Goal: Book appointment/travel/reservation

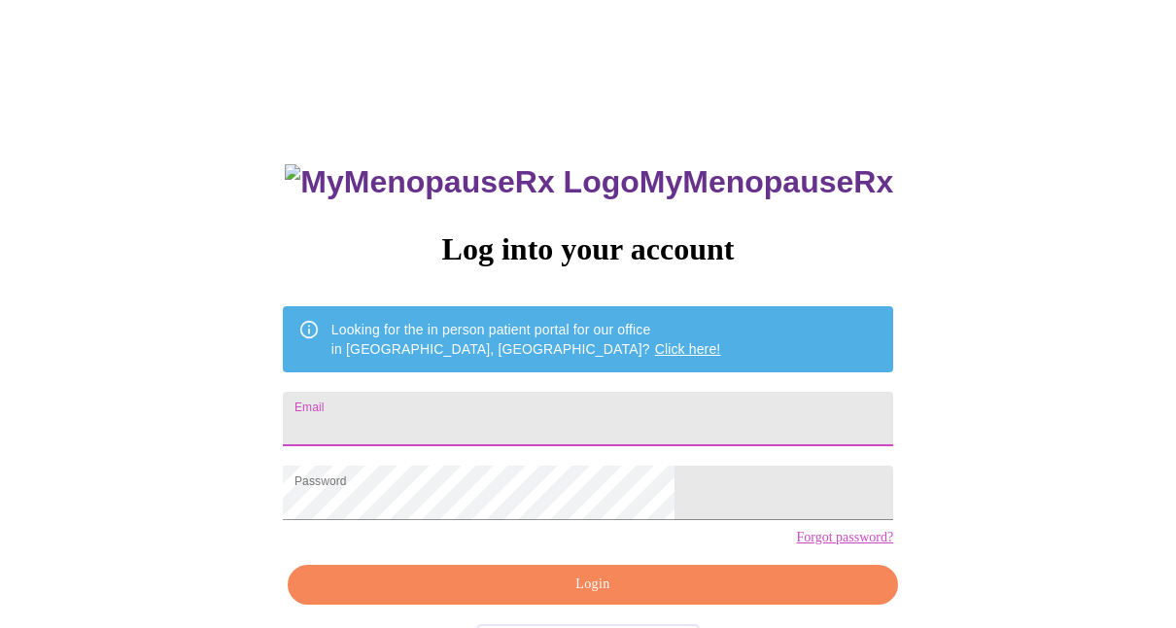
click at [474, 413] on input "Email" at bounding box center [588, 419] width 610 height 54
type input "[EMAIL_ADDRESS][DOMAIN_NAME]"
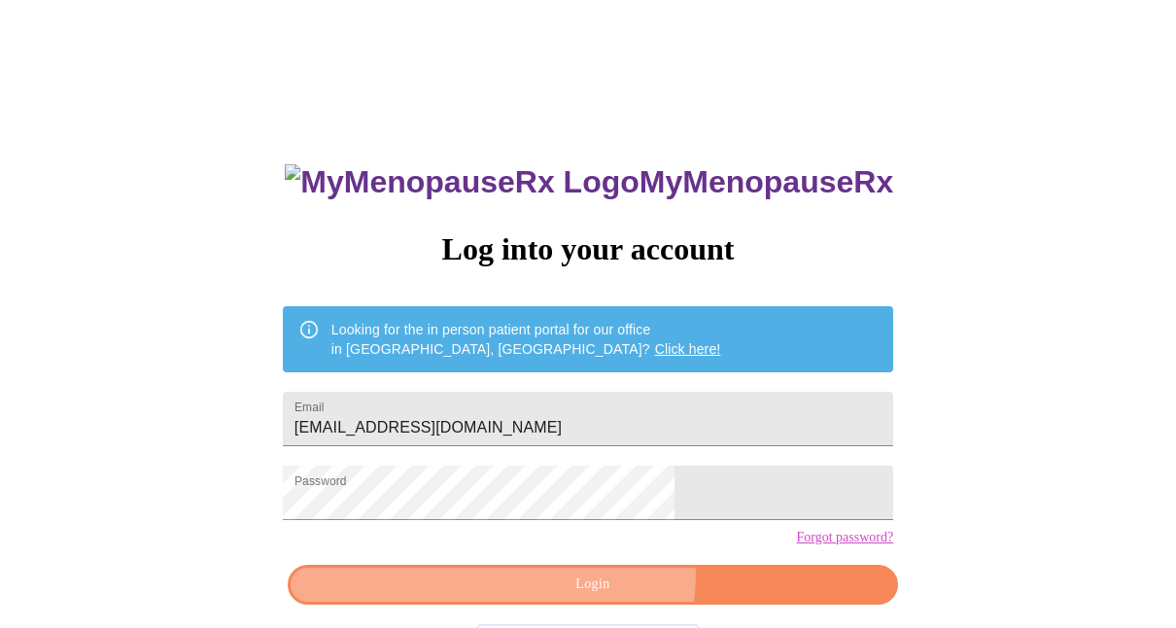
click at [599, 597] on span "Login" at bounding box center [592, 584] width 565 height 24
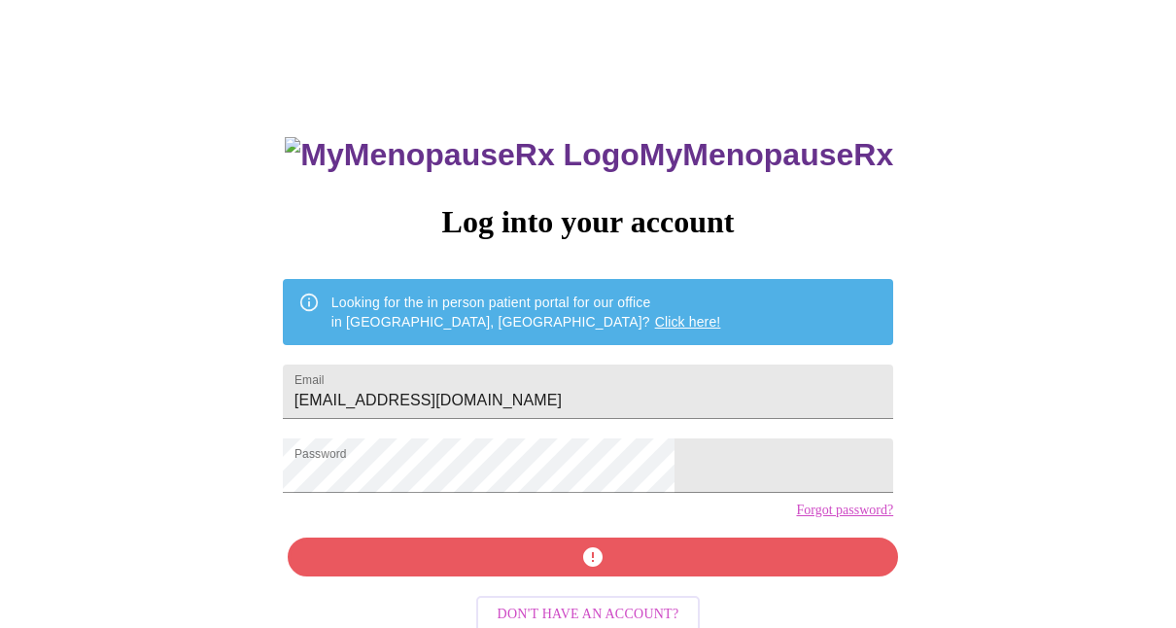
scroll to position [74, 0]
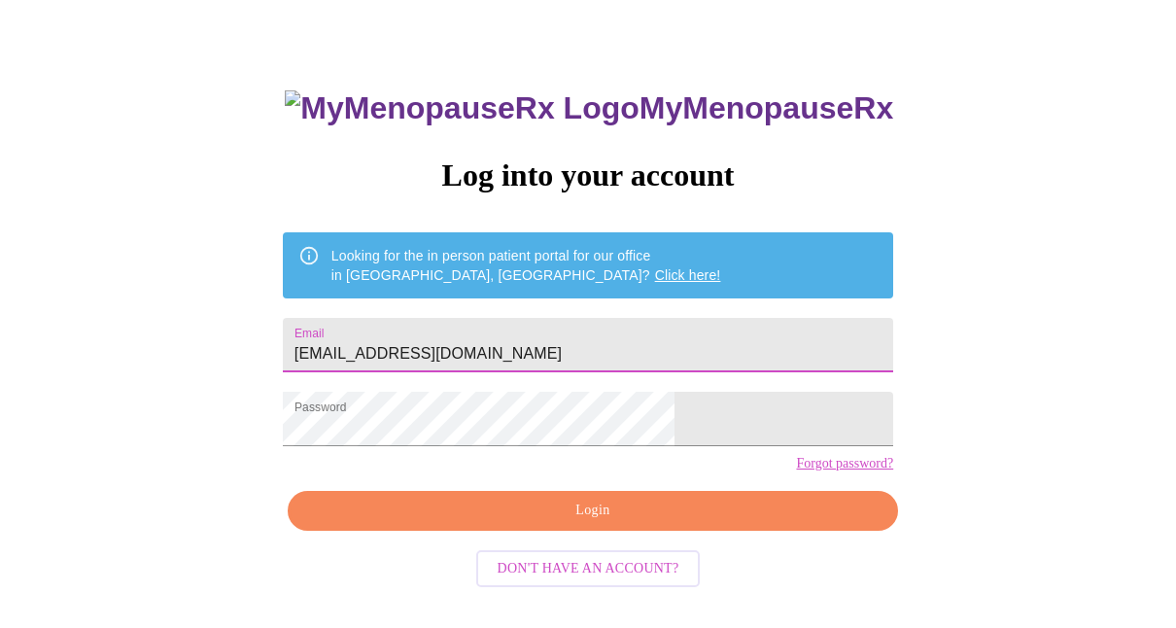
click at [678, 326] on input "Rtomasek@westmorecarriers.com" at bounding box center [588, 345] width 610 height 54
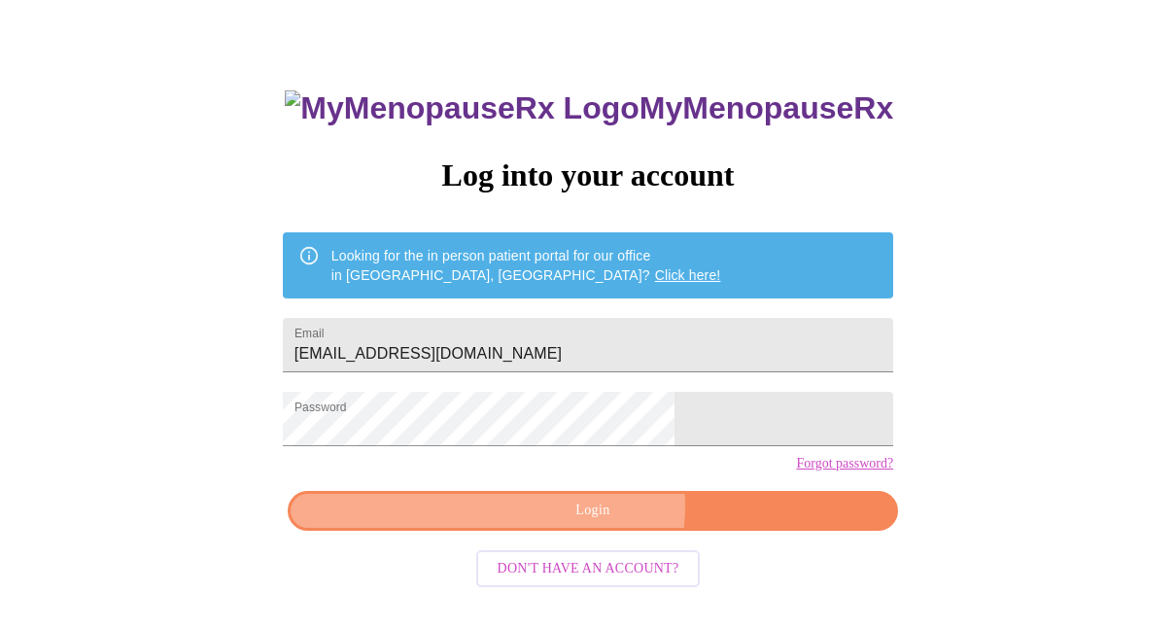
click at [595, 523] on span "Login" at bounding box center [592, 510] width 565 height 24
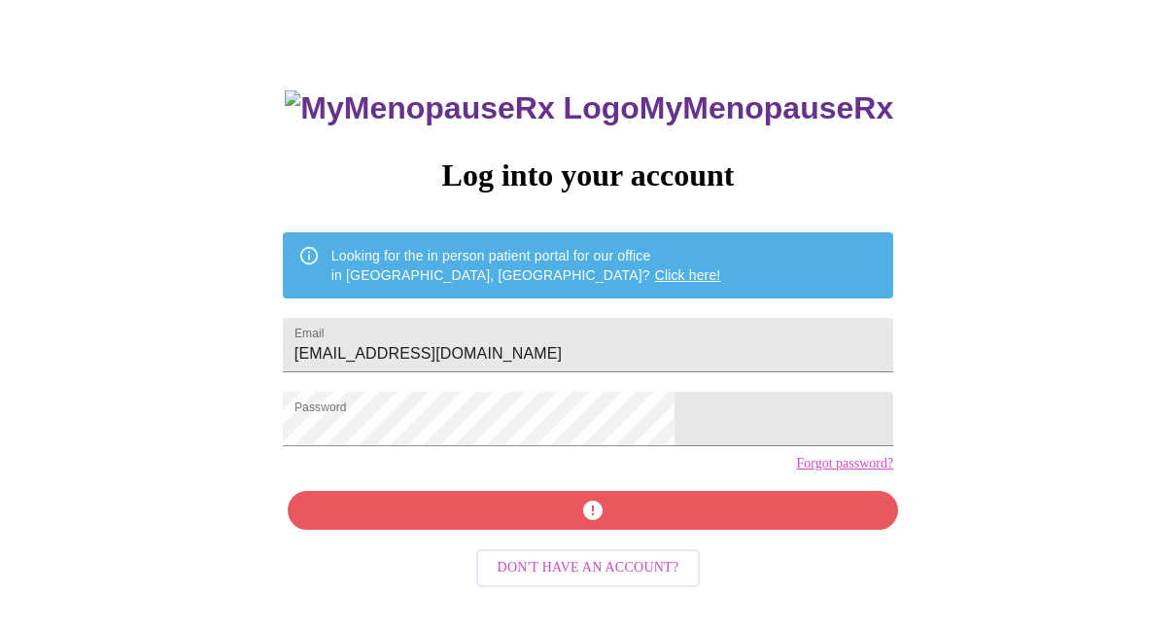
click at [655, 268] on link "Click here!" at bounding box center [688, 275] width 66 height 16
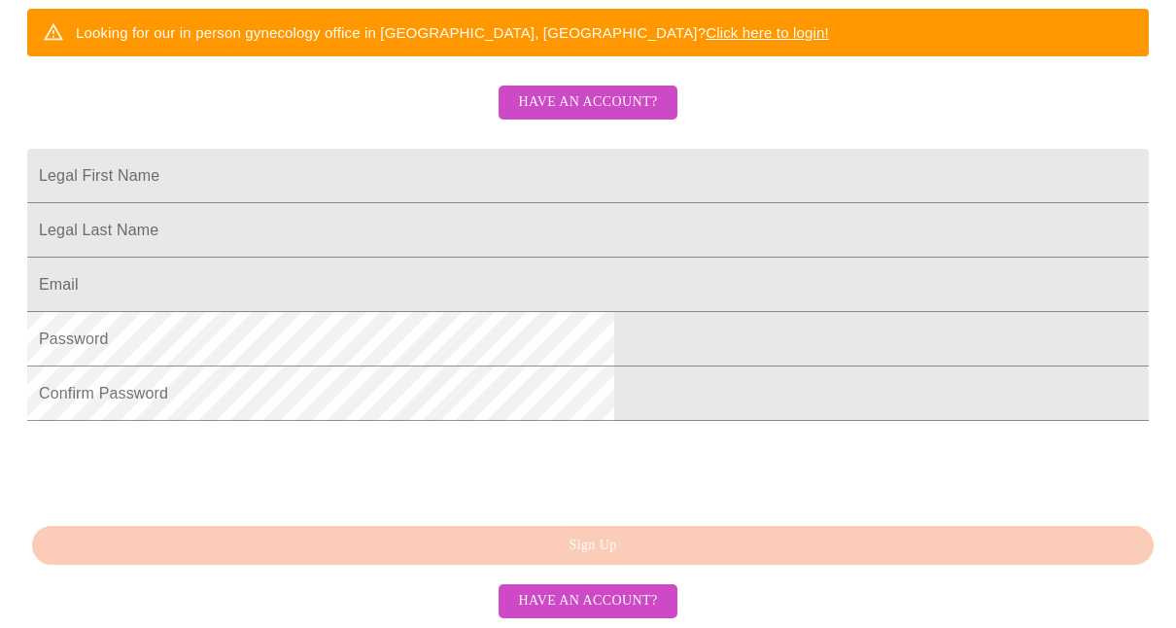
scroll to position [544, 0]
click at [544, 589] on button "Have an account?" at bounding box center [587, 601] width 178 height 34
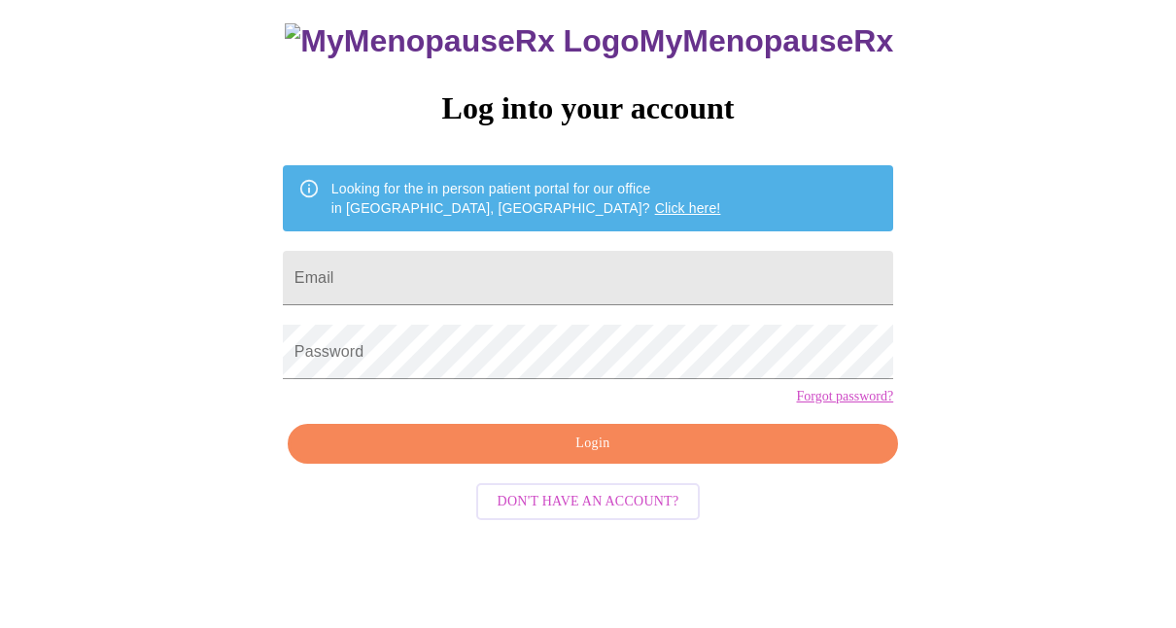
scroll to position [74, 0]
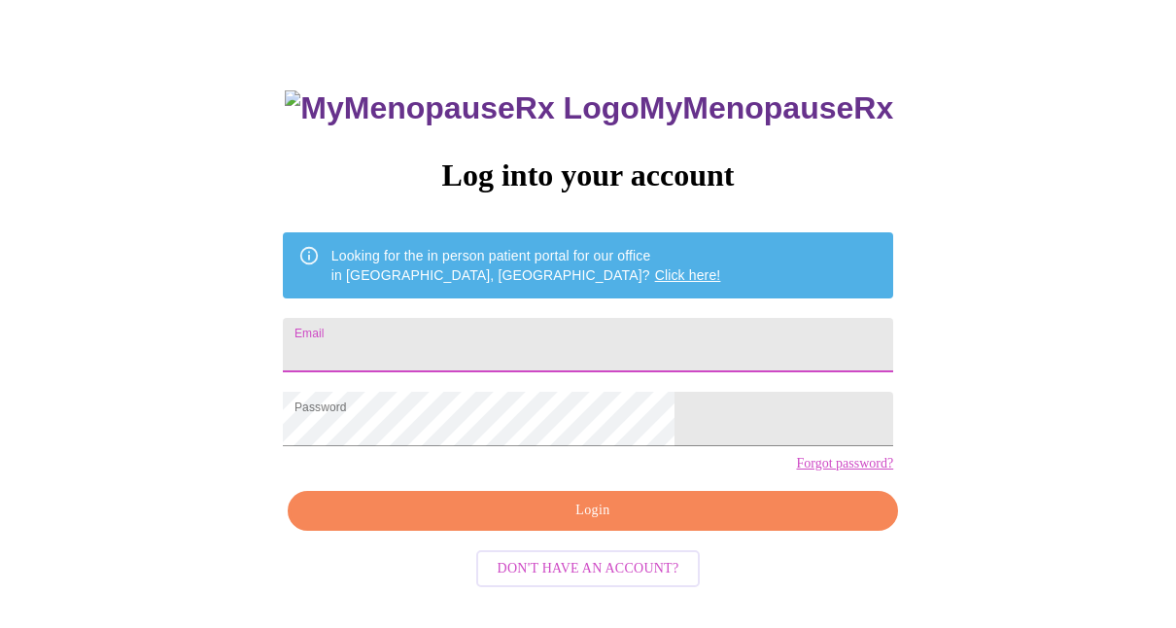
click at [446, 341] on input "Email" at bounding box center [588, 345] width 610 height 54
type input "rloebach@hotmail.com"
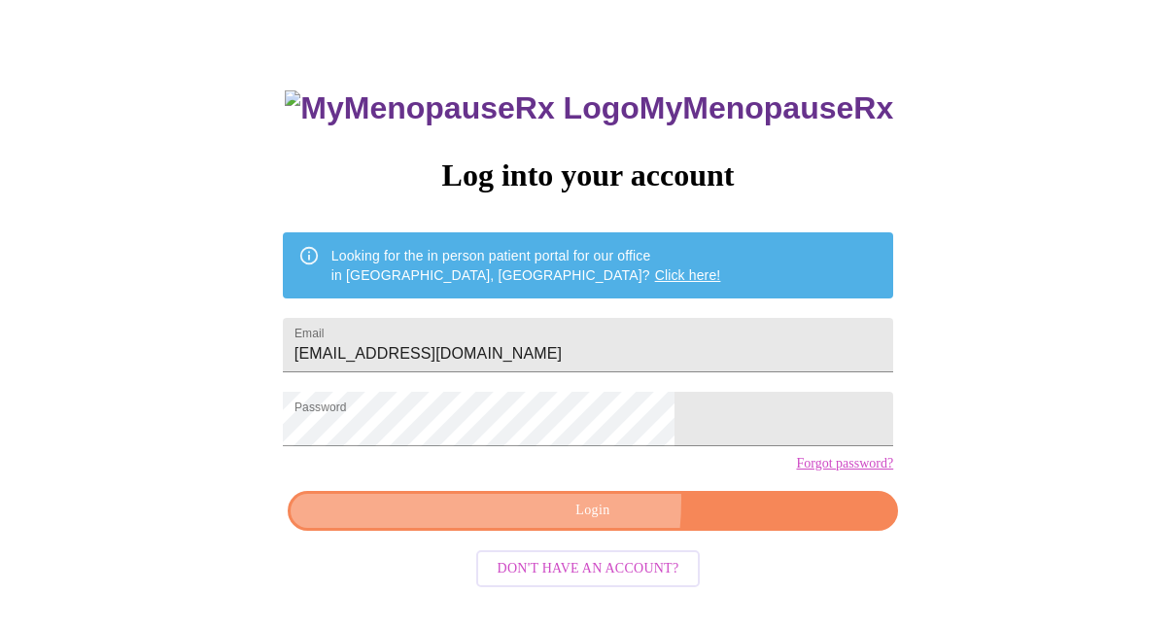
click at [506, 523] on span "Login" at bounding box center [592, 510] width 565 height 24
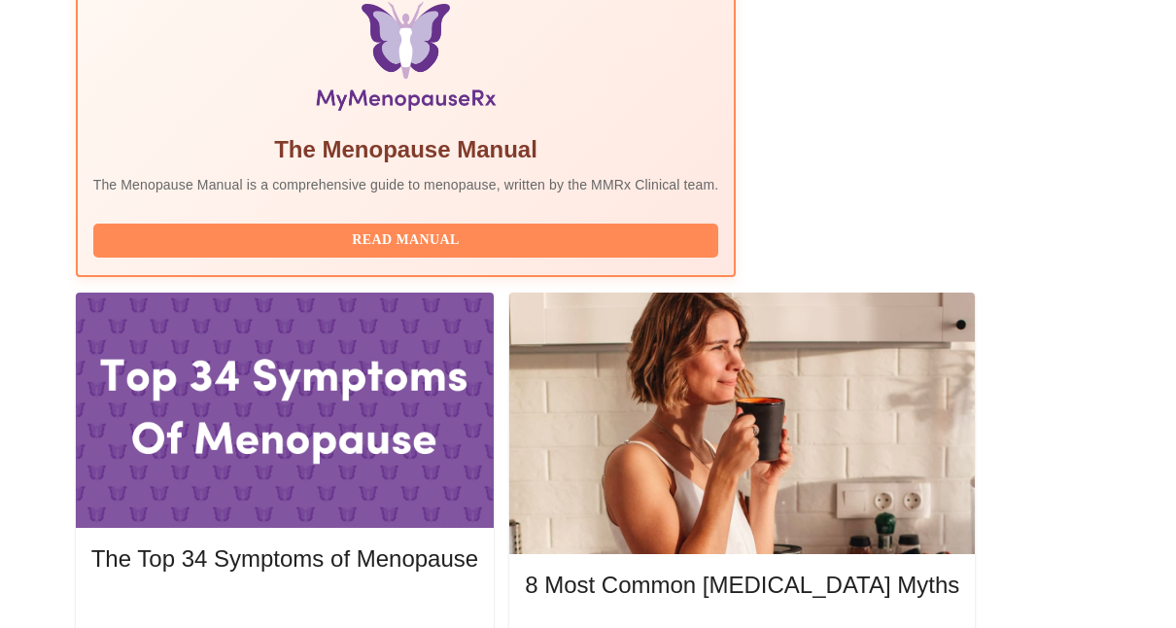
scroll to position [682, 0]
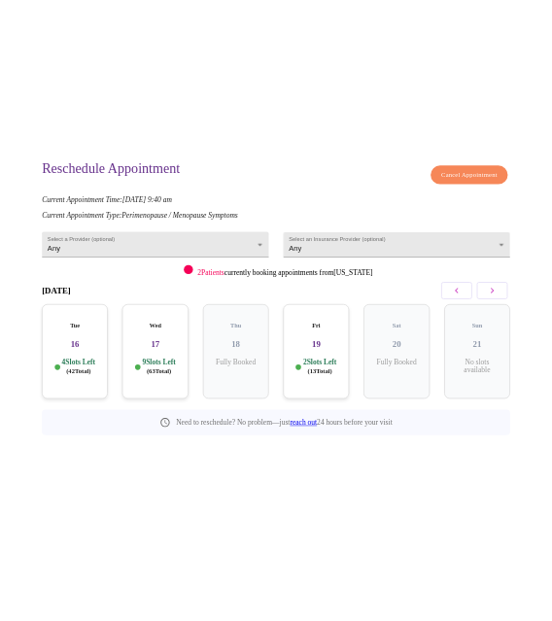
scroll to position [215, 0]
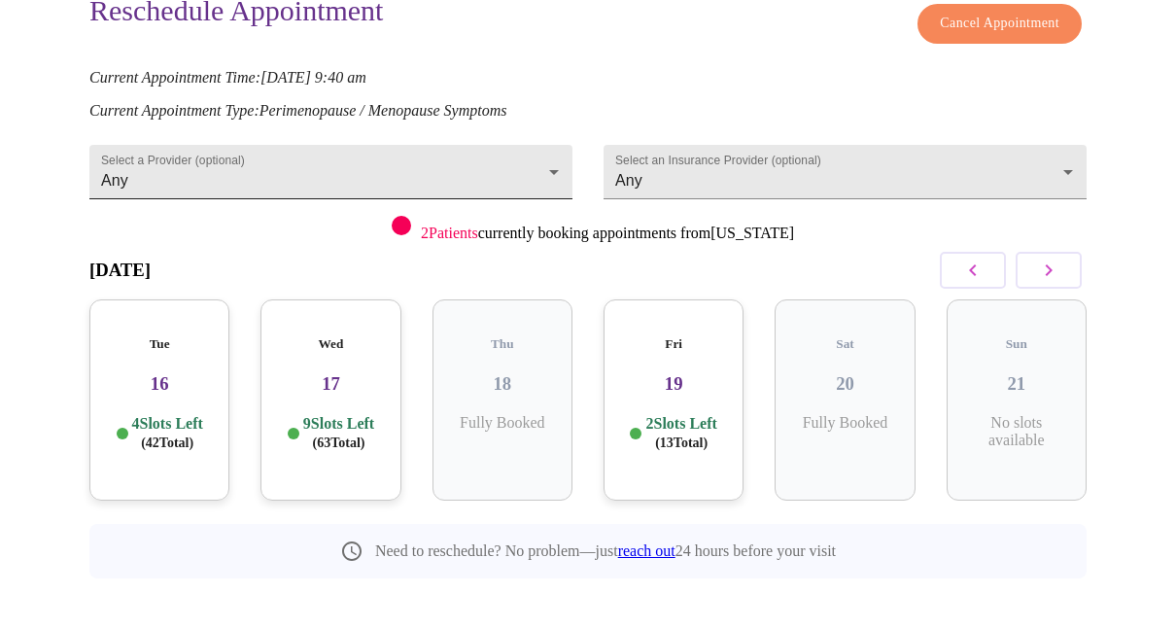
click at [546, 166] on body "MyMenopauseRx Appointments Messaging Labs Uploads Medications Community Refer a…" at bounding box center [588, 229] width 1160 height 872
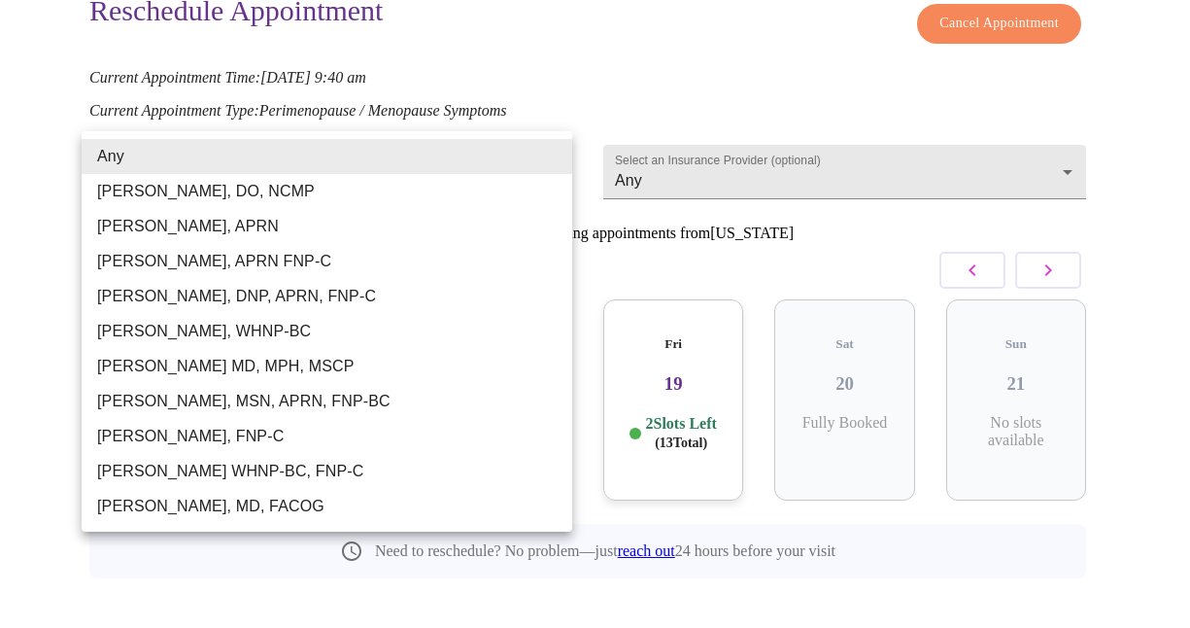
click at [346, 402] on li "[PERSON_NAME], MSN, APRN, FNP-BC" at bounding box center [327, 401] width 491 height 35
type input "[PERSON_NAME], MSN, APRN, FNP-BC"
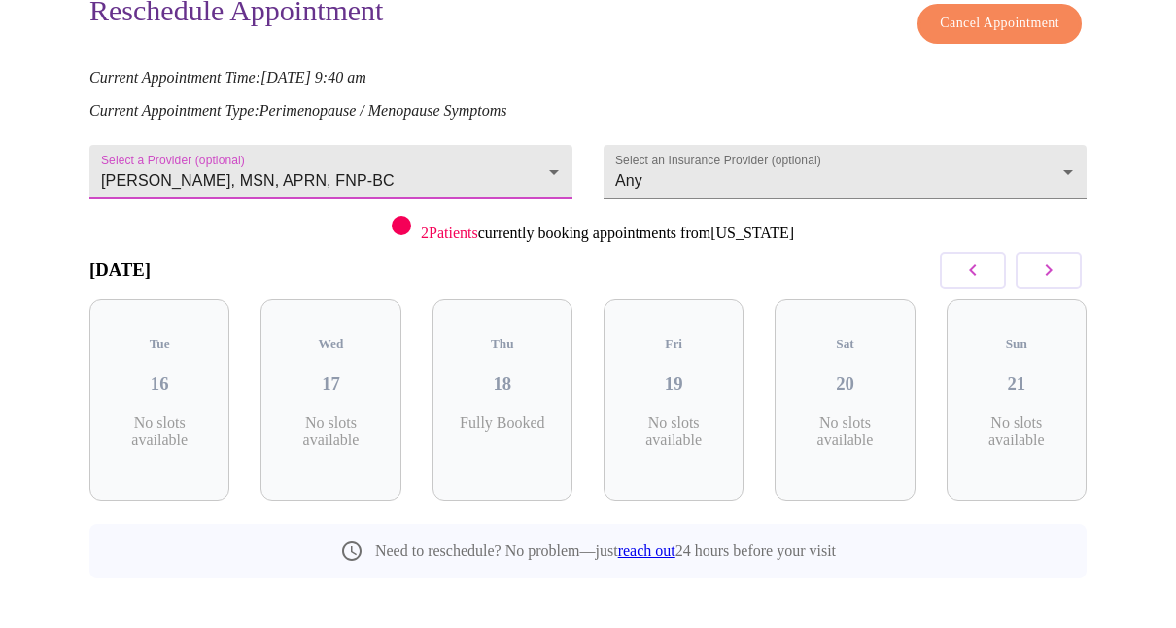
click at [1060, 261] on icon "button" at bounding box center [1048, 269] width 23 height 23
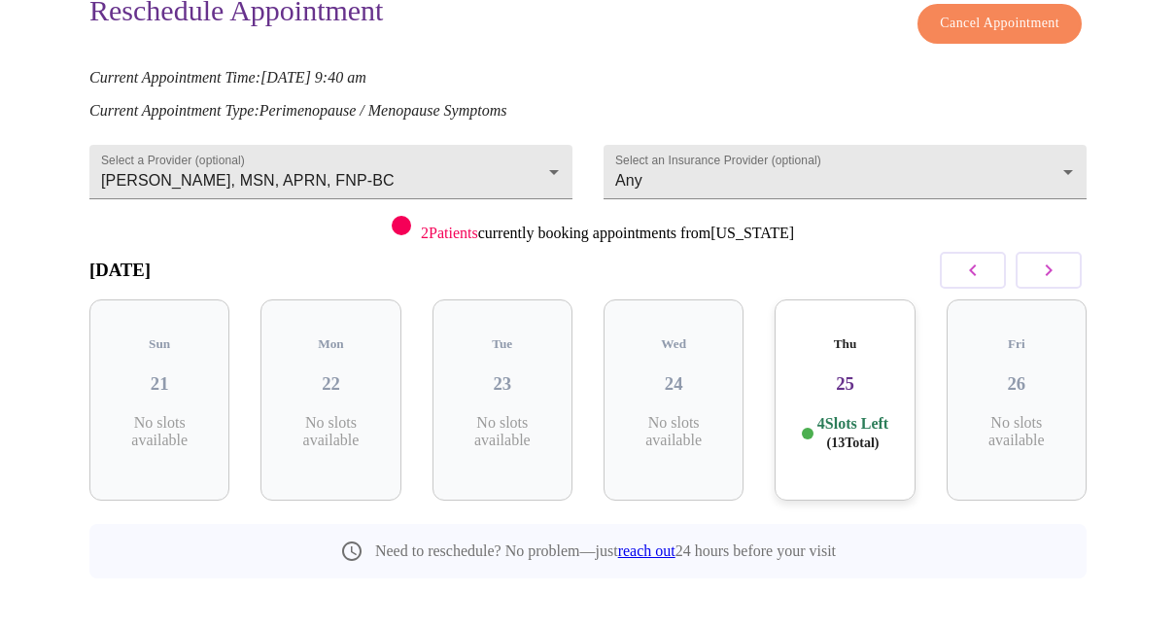
click at [870, 389] on div "Thu 25 4 Slots Left ( 13 Total)" at bounding box center [844, 399] width 140 height 201
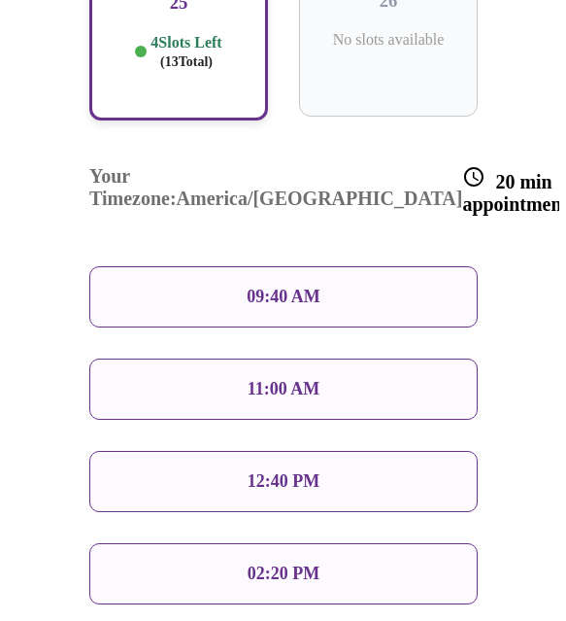
scroll to position [1443, 0]
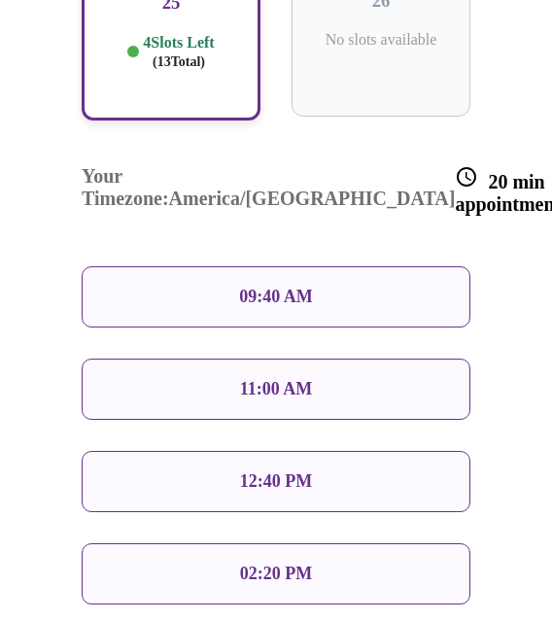
click at [228, 358] on div "11:00 AM" at bounding box center [276, 388] width 389 height 61
click at [239, 358] on div "11:00 AM" at bounding box center [276, 388] width 389 height 61
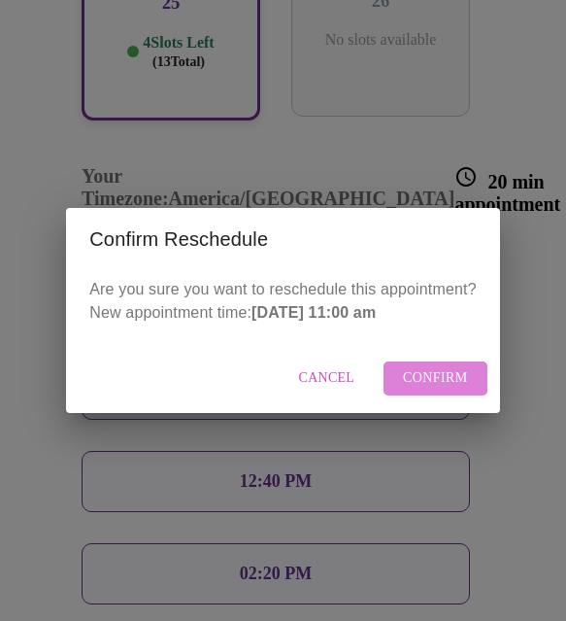
click at [423, 378] on span "Confirm" at bounding box center [435, 378] width 65 height 24
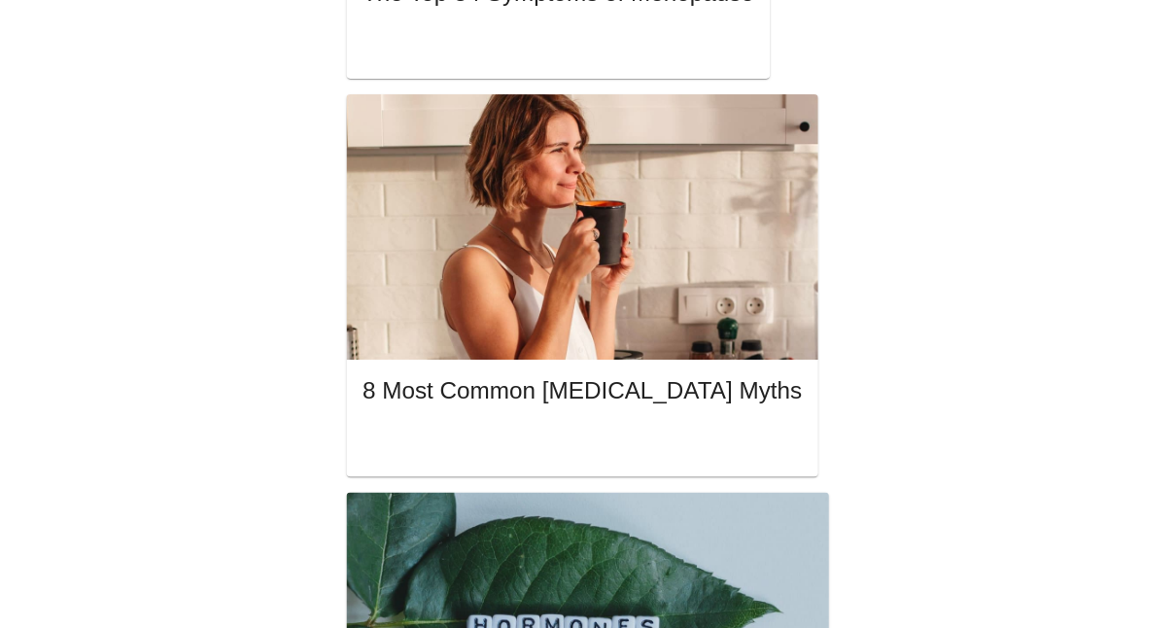
scroll to position [275, 0]
